Goal: Check status: Check status

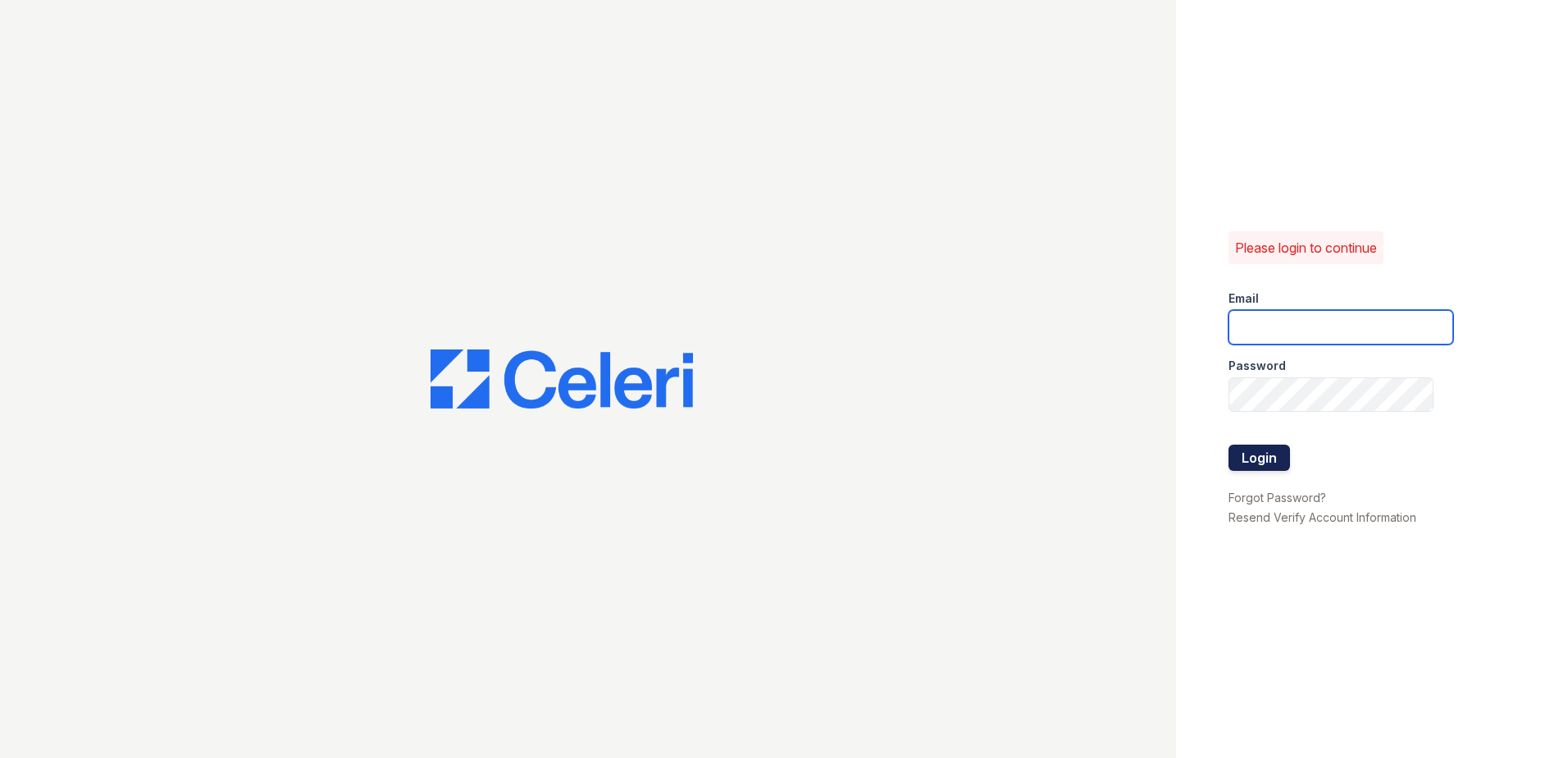
type input "[EMAIL_ADDRESS][DOMAIN_NAME]"
click at [1265, 468] on button "Login" at bounding box center [1259, 457] width 61 height 27
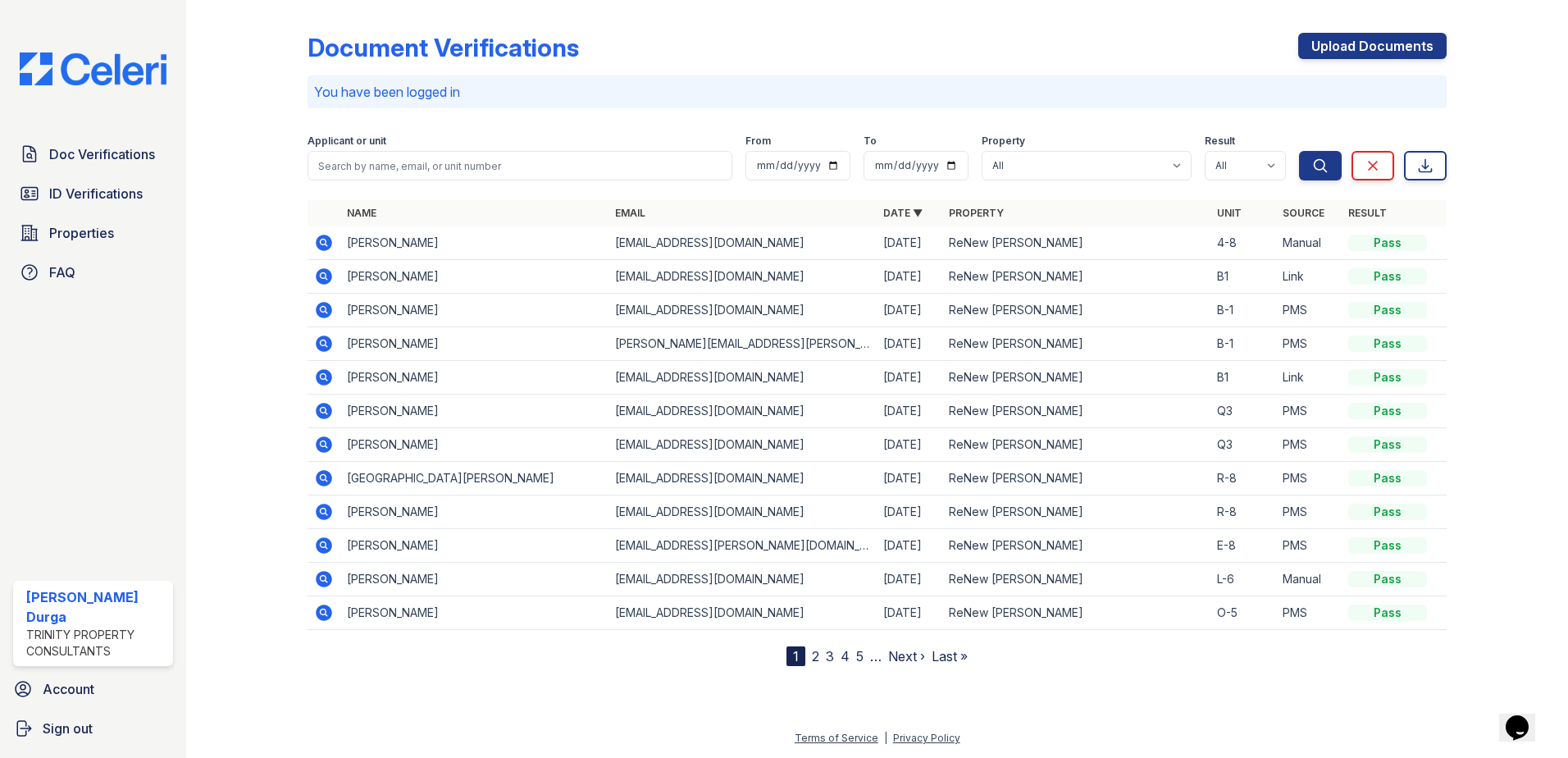
click at [325, 242] on icon at bounding box center [322, 241] width 4 height 4
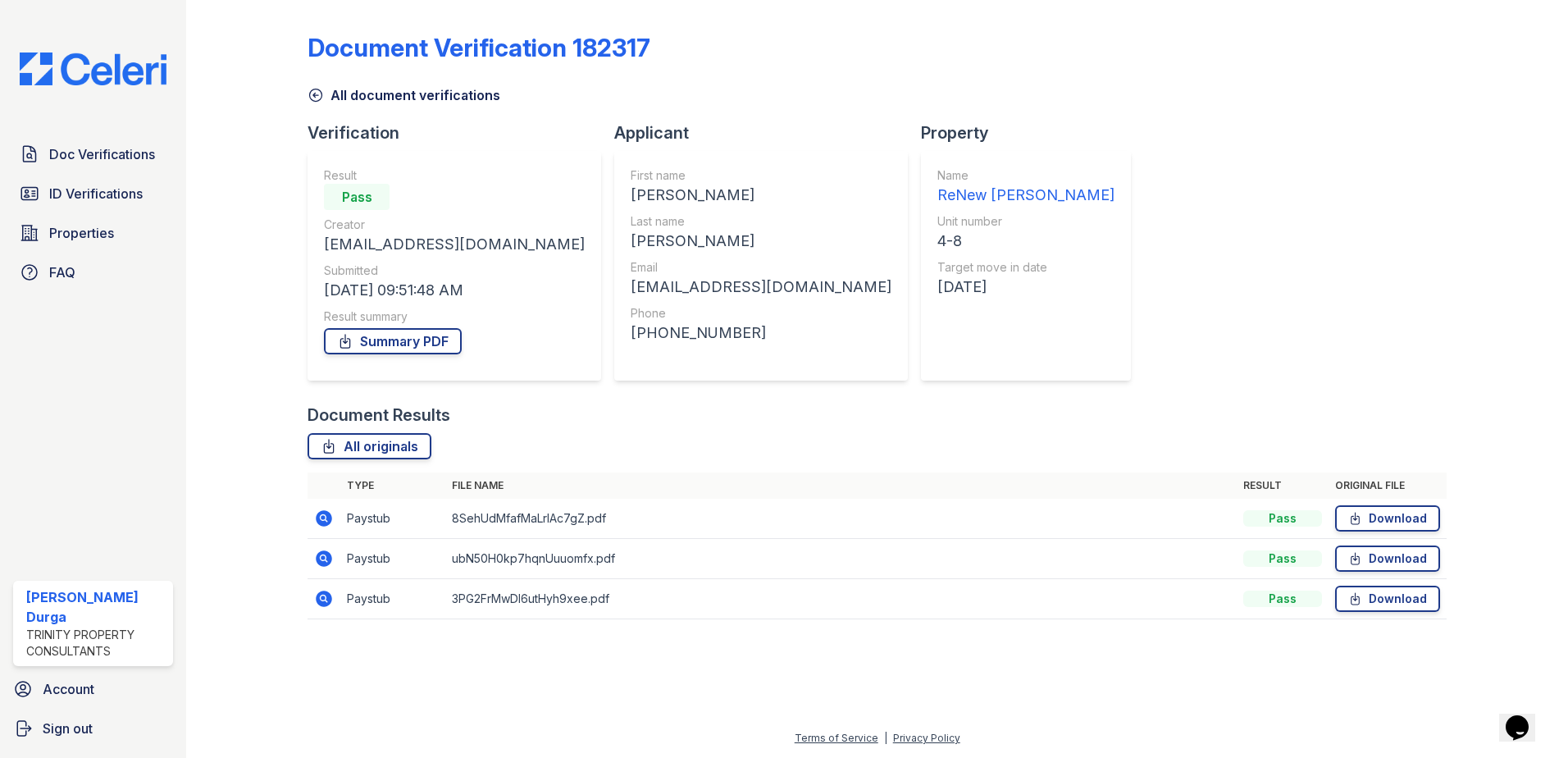
click at [321, 514] on icon at bounding box center [324, 518] width 17 height 17
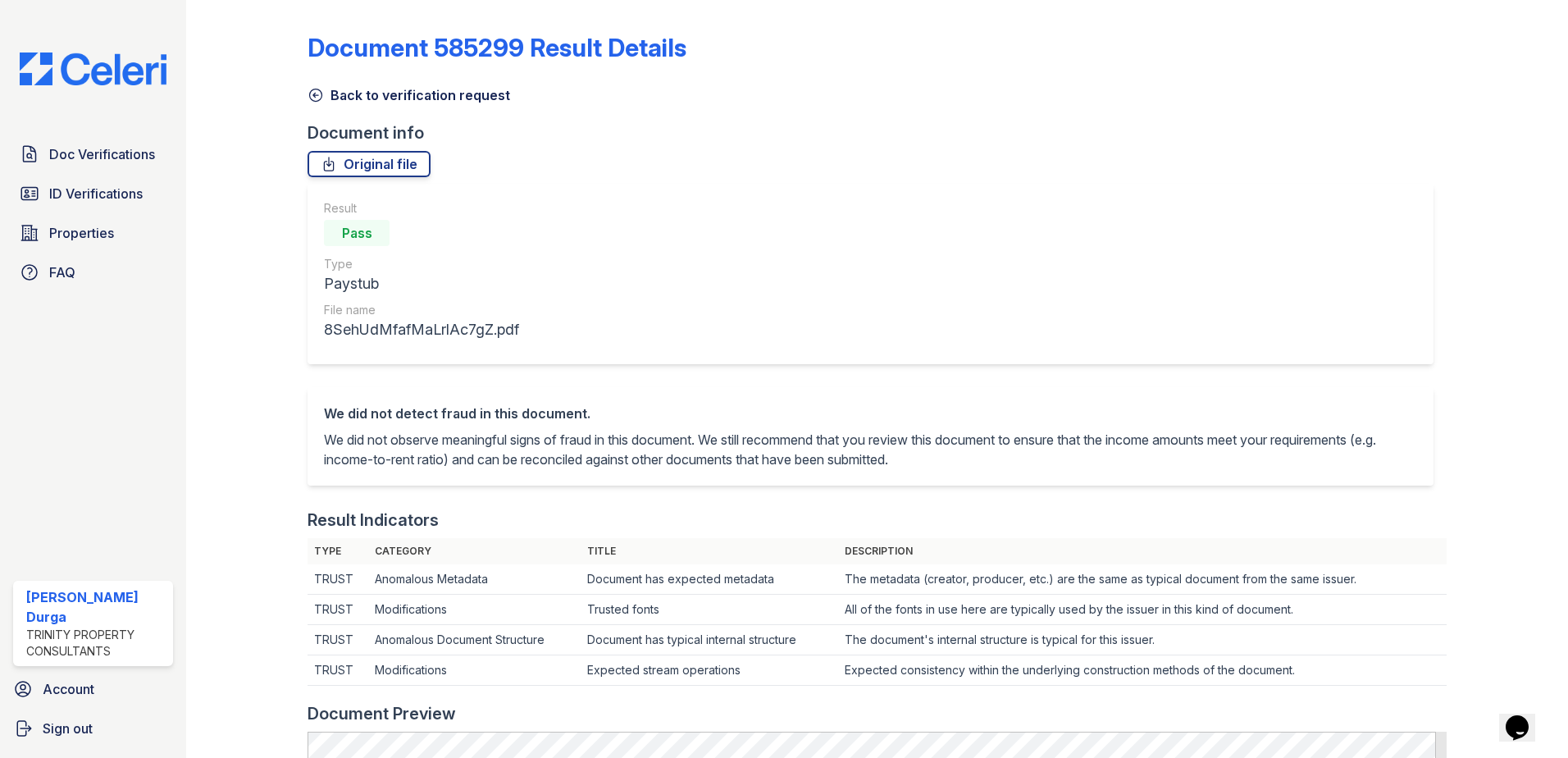
click at [315, 96] on icon at bounding box center [315, 95] width 17 height 17
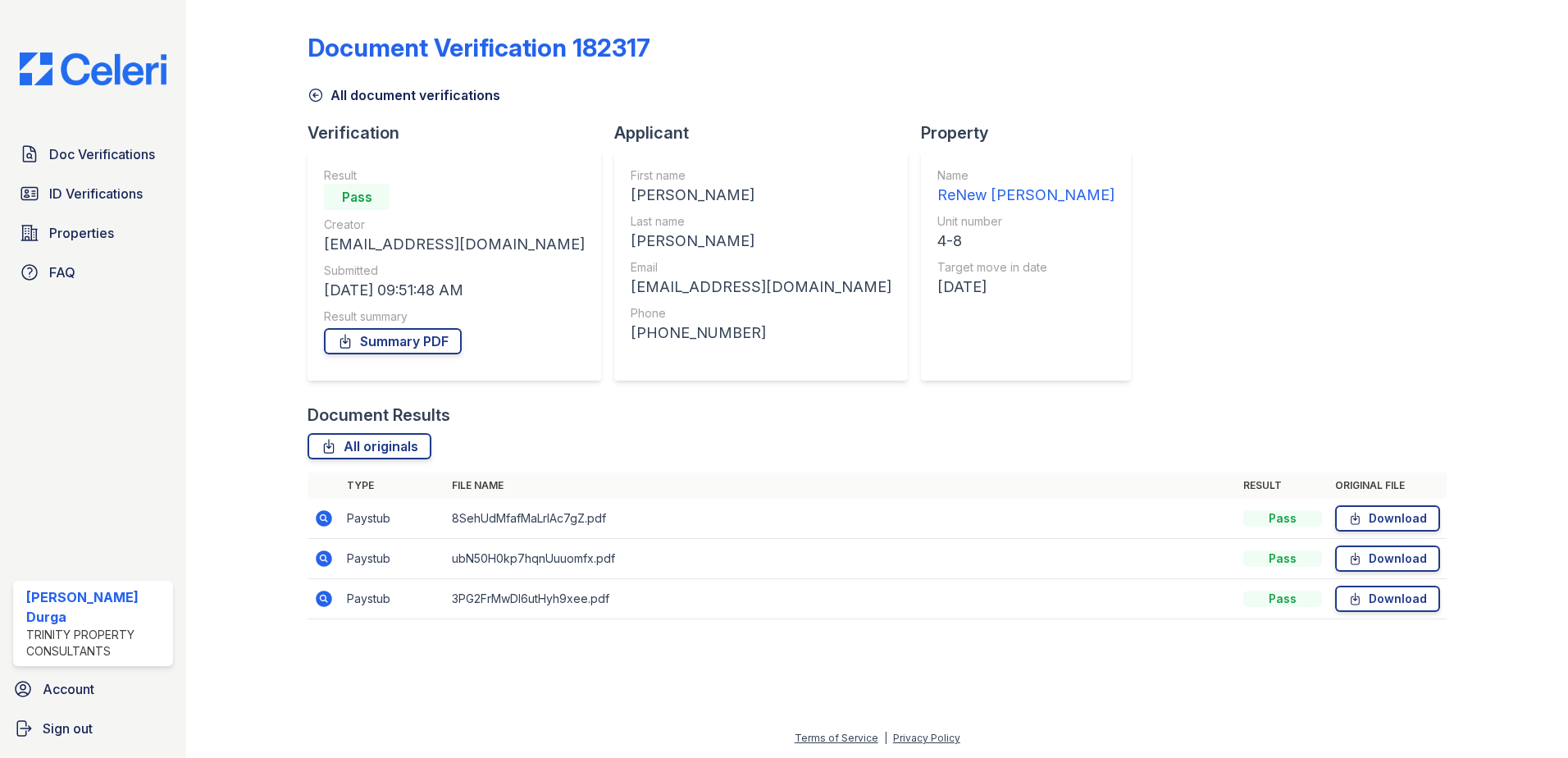
click at [330, 567] on icon at bounding box center [324, 559] width 20 height 20
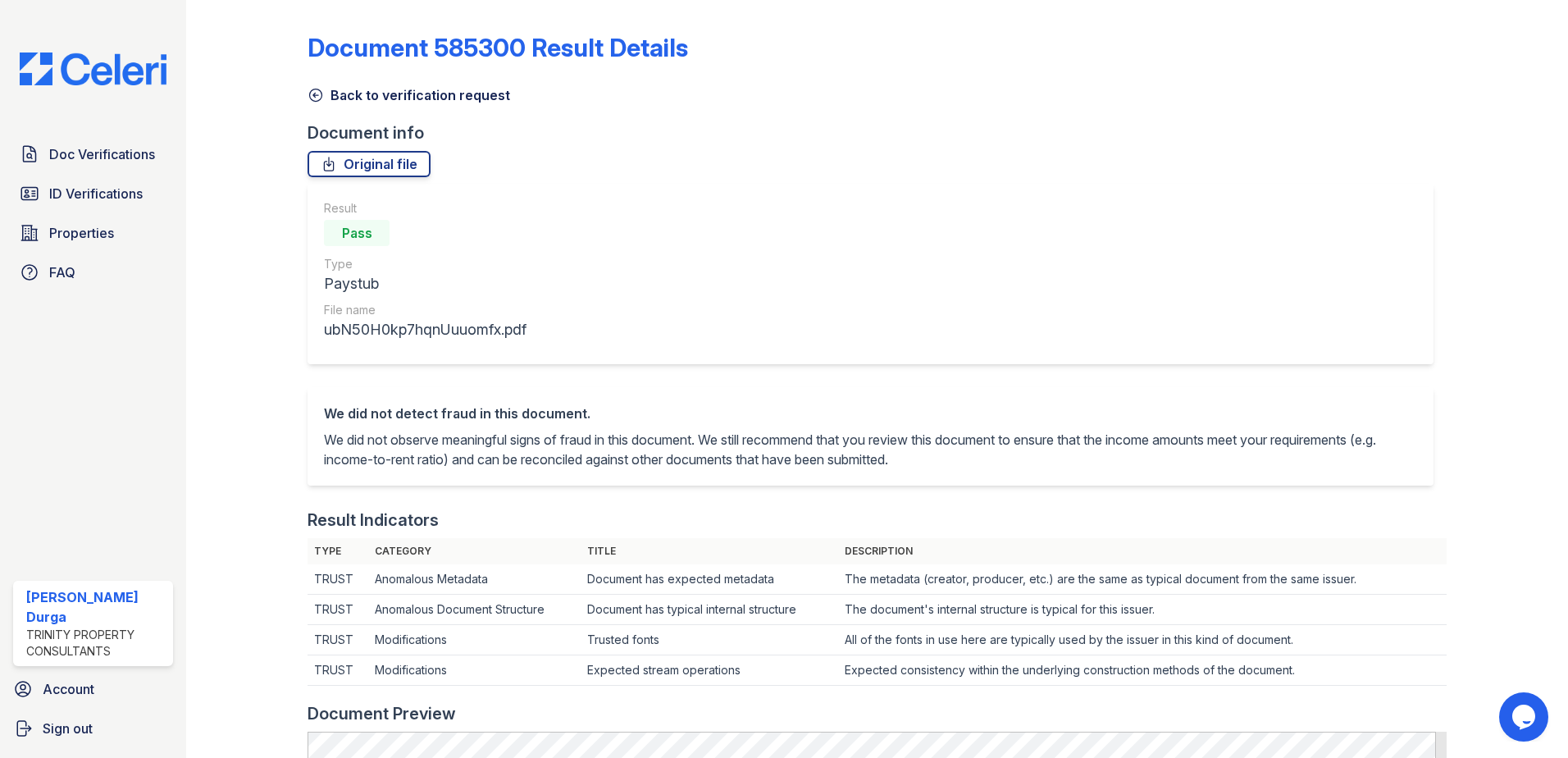
click at [313, 94] on icon at bounding box center [315, 95] width 17 height 17
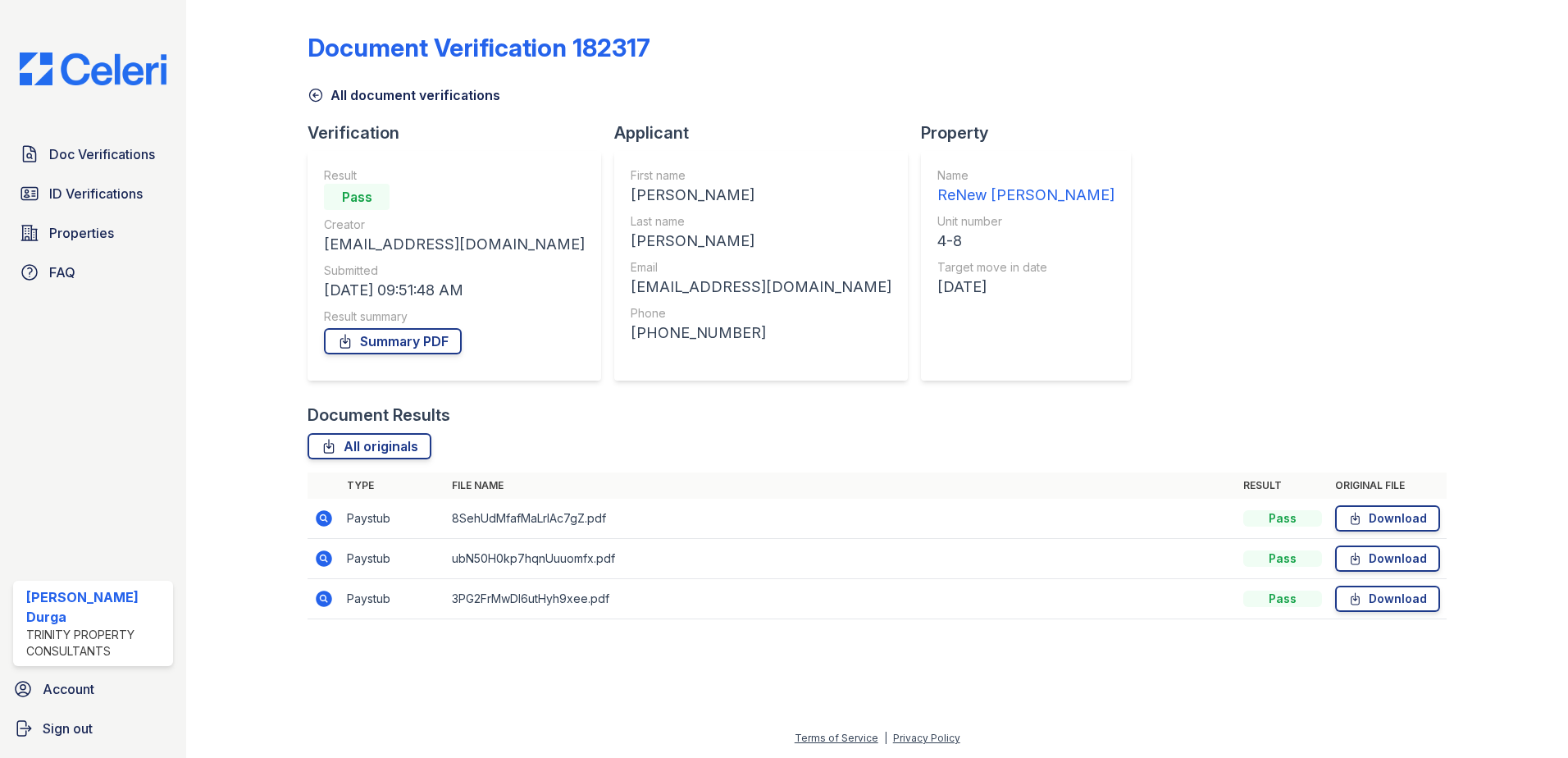
click at [326, 603] on icon at bounding box center [324, 599] width 17 height 17
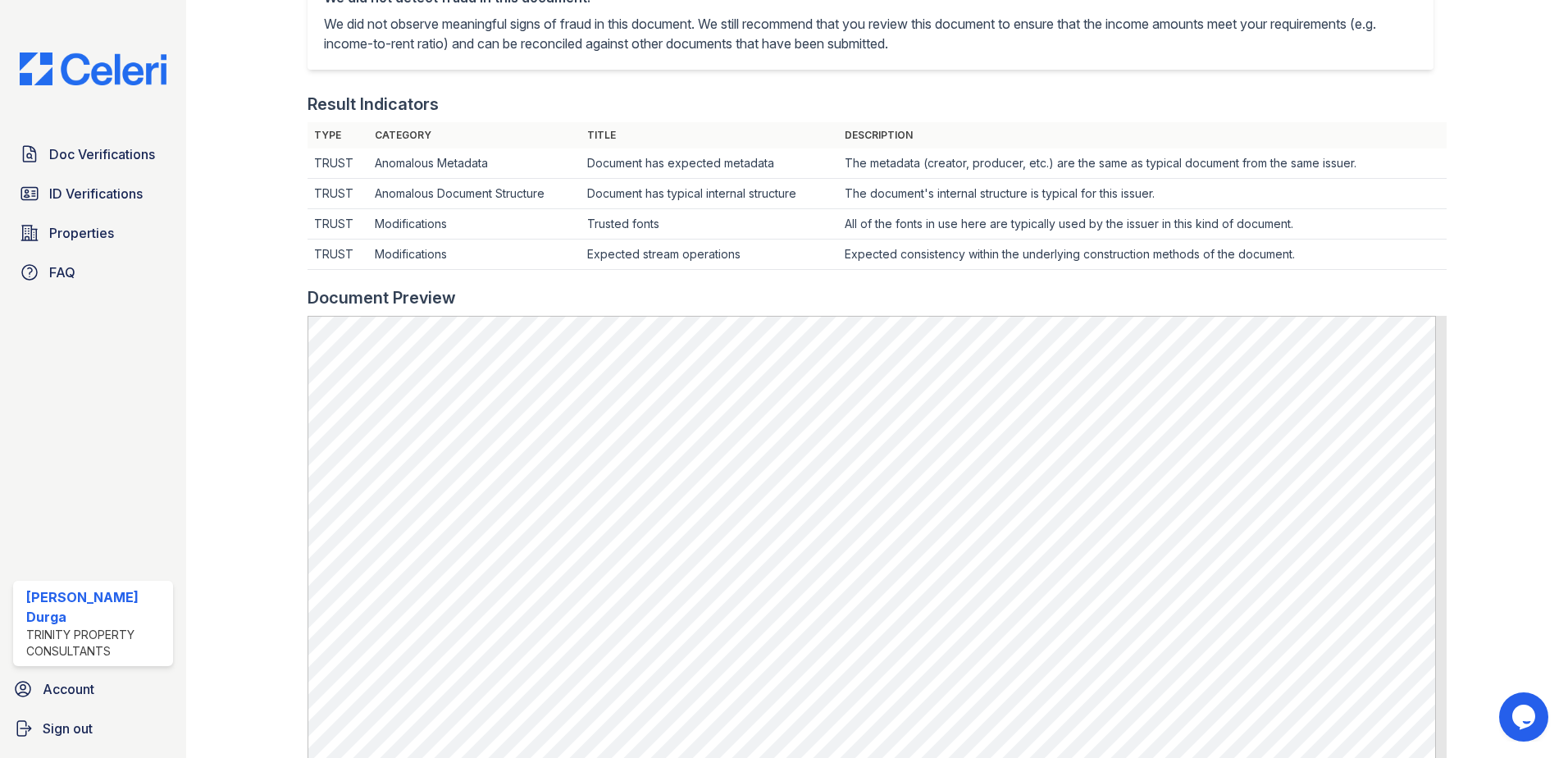
scroll to position [82, 0]
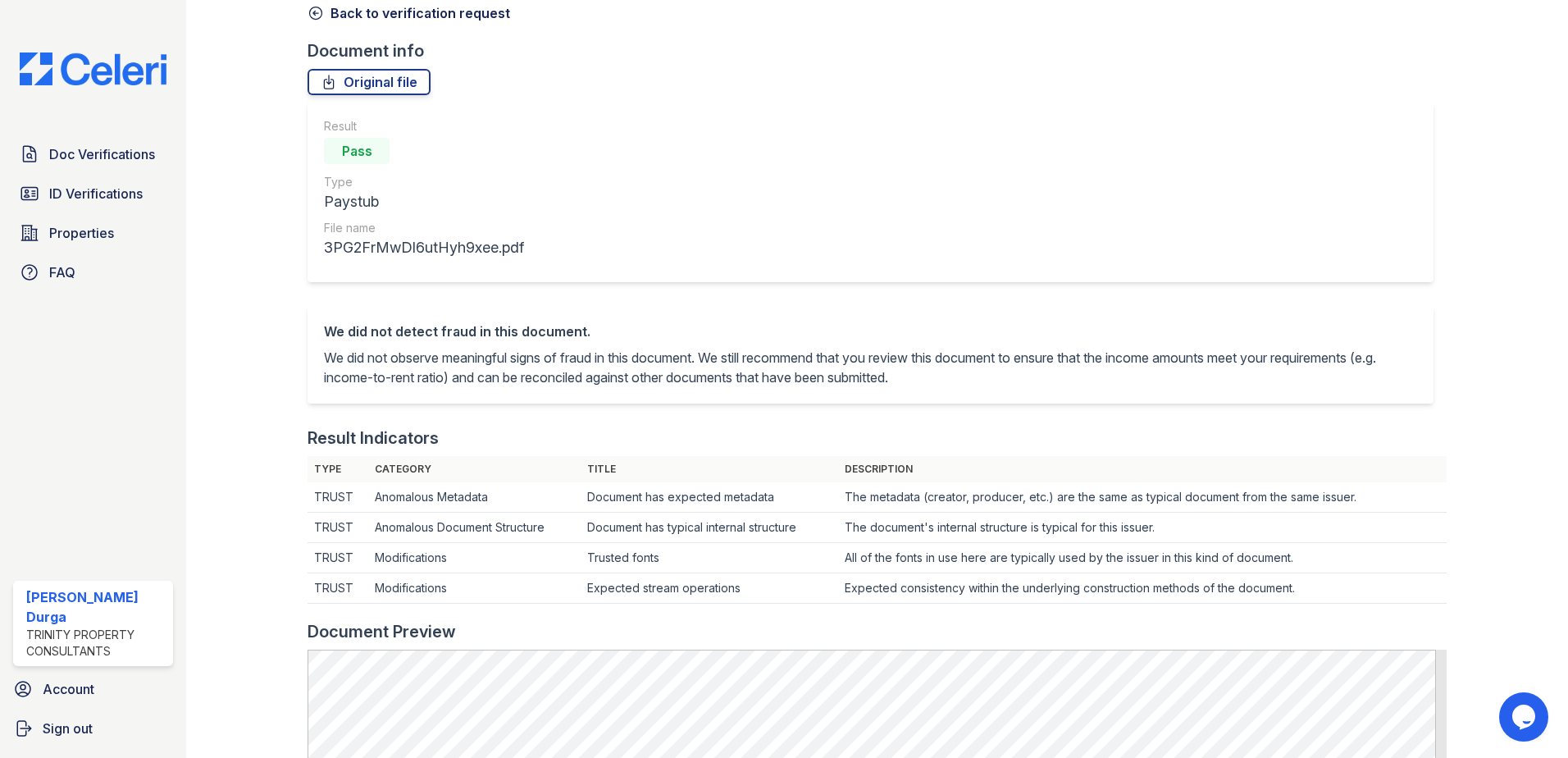
click at [311, 14] on icon at bounding box center [315, 13] width 17 height 17
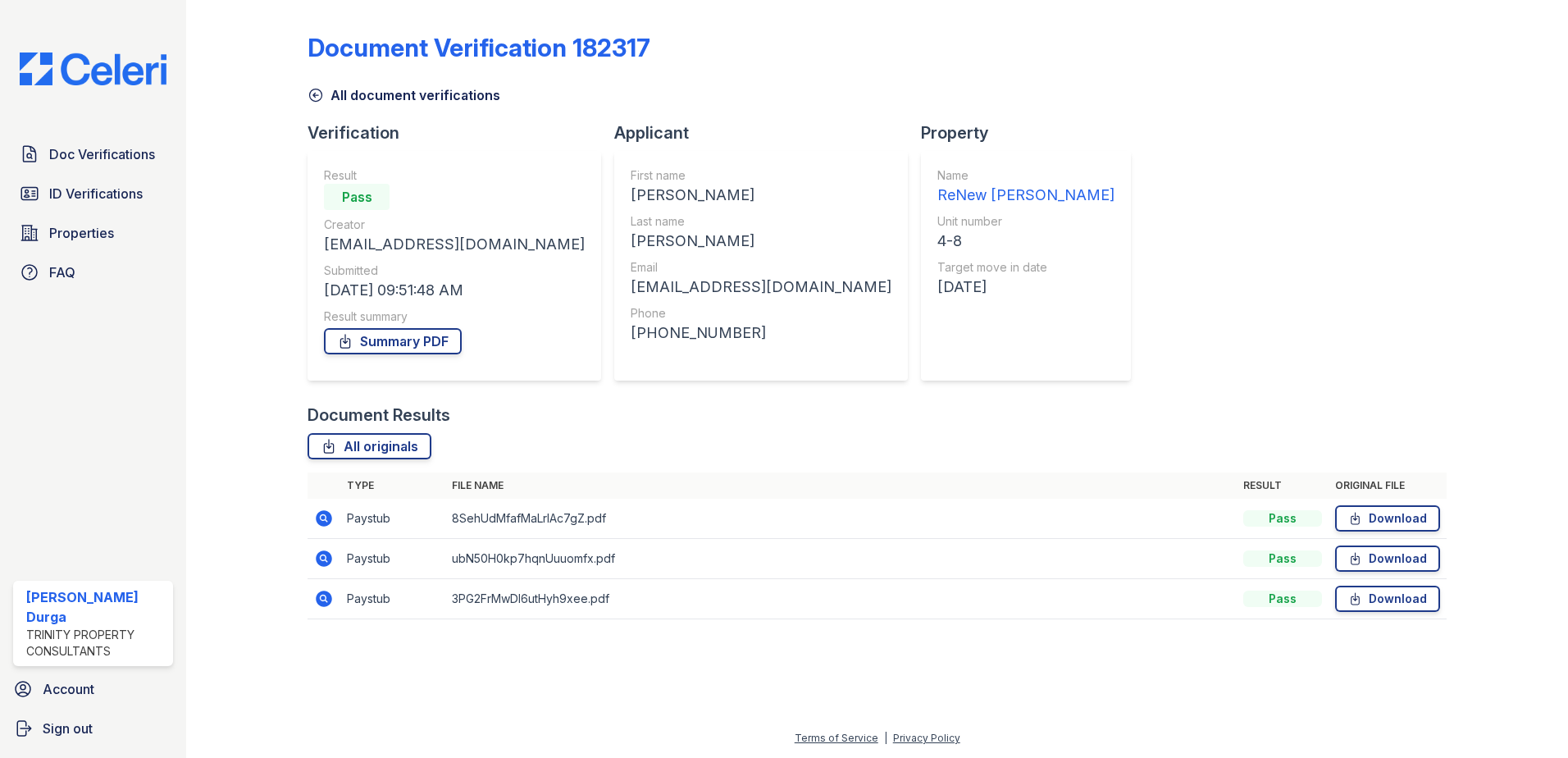
click at [324, 522] on icon at bounding box center [324, 518] width 17 height 17
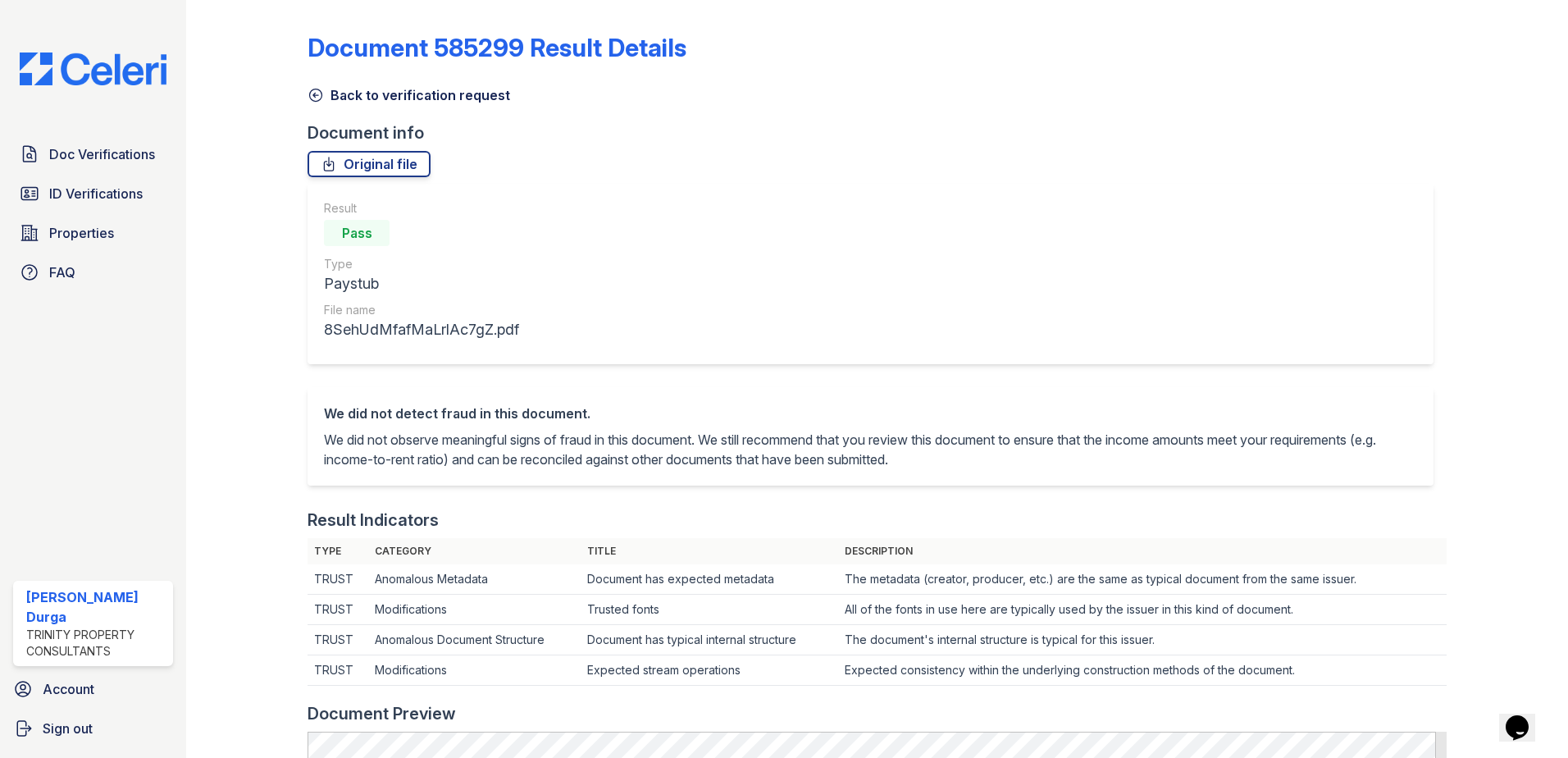
click at [313, 90] on icon at bounding box center [315, 95] width 12 height 12
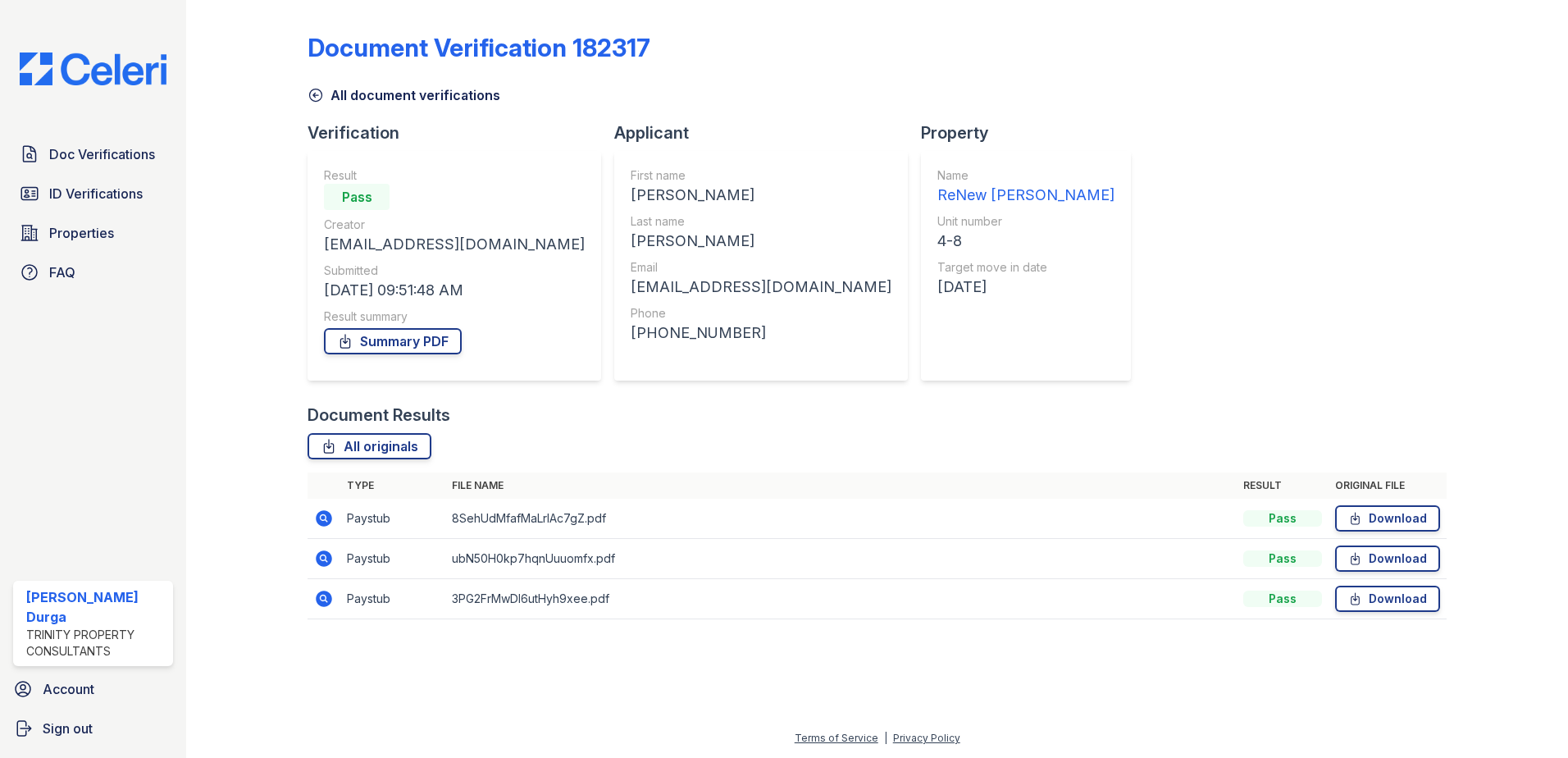
click at [383, 87] on link "All document verifications" at bounding box center [403, 95] width 193 height 20
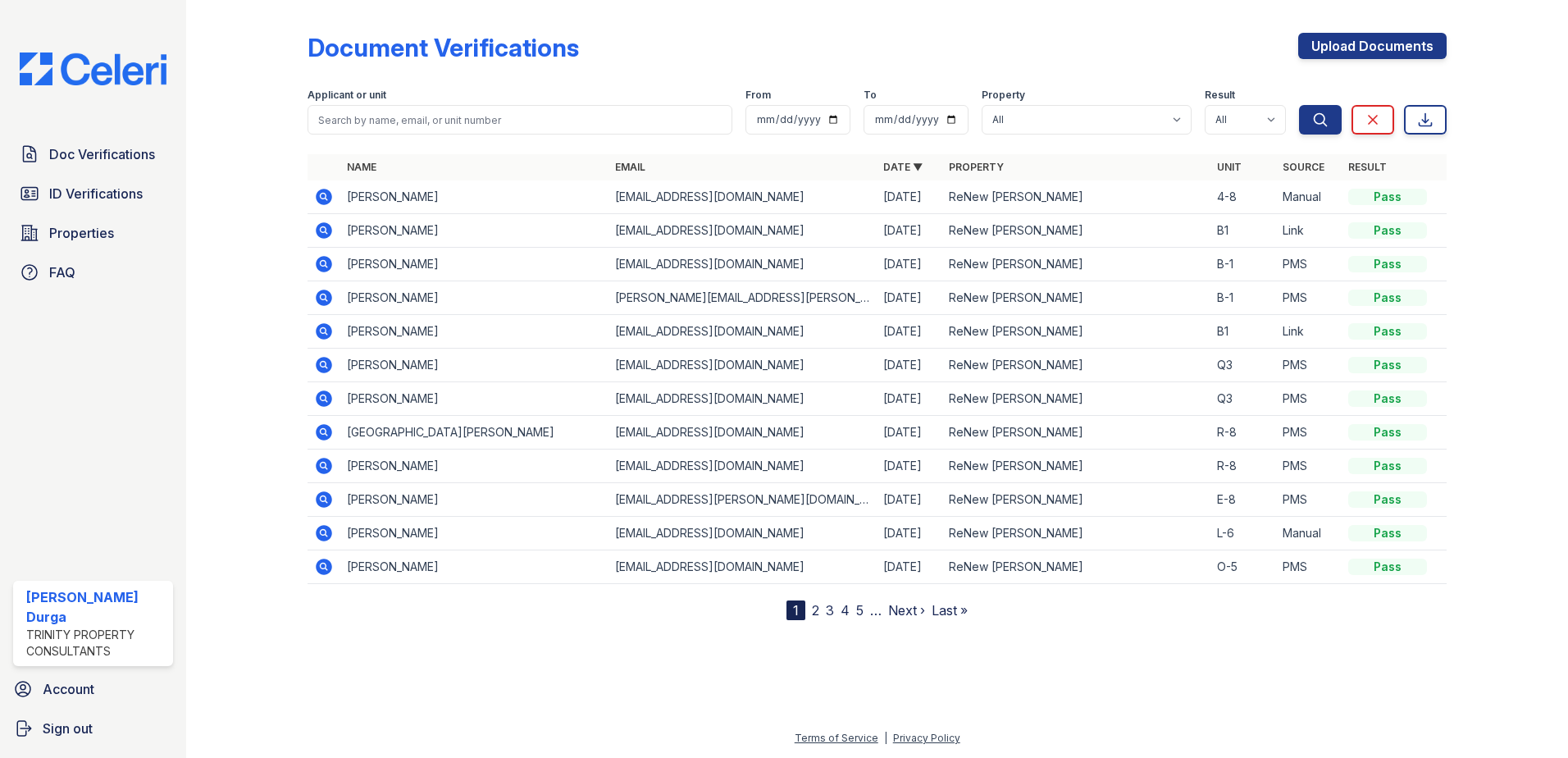
click at [330, 262] on icon at bounding box center [324, 264] width 17 height 17
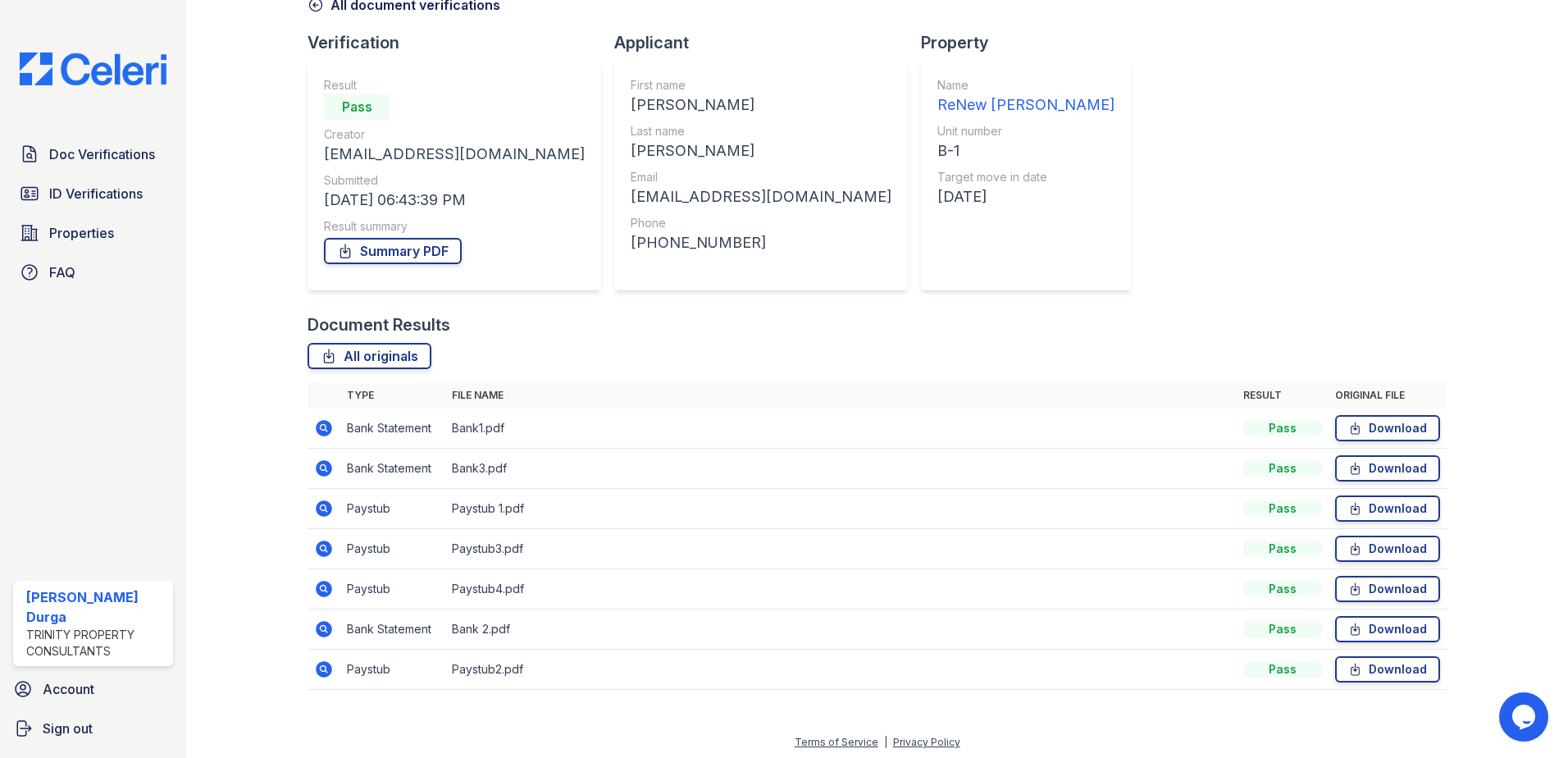
scroll to position [95, 0]
